Goal: Task Accomplishment & Management: Manage account settings

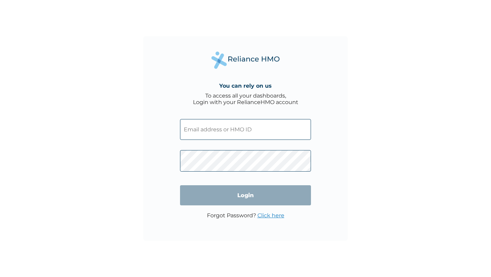
type input "people@gigmile.com"
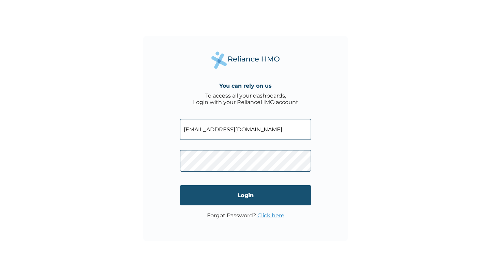
click at [231, 194] on input "Login" at bounding box center [245, 195] width 131 height 20
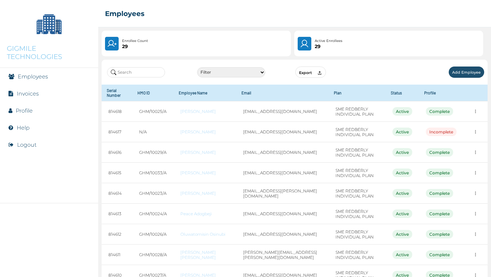
click at [317, 74] on button "Export" at bounding box center [310, 72] width 31 height 11
